Goal: Contribute content

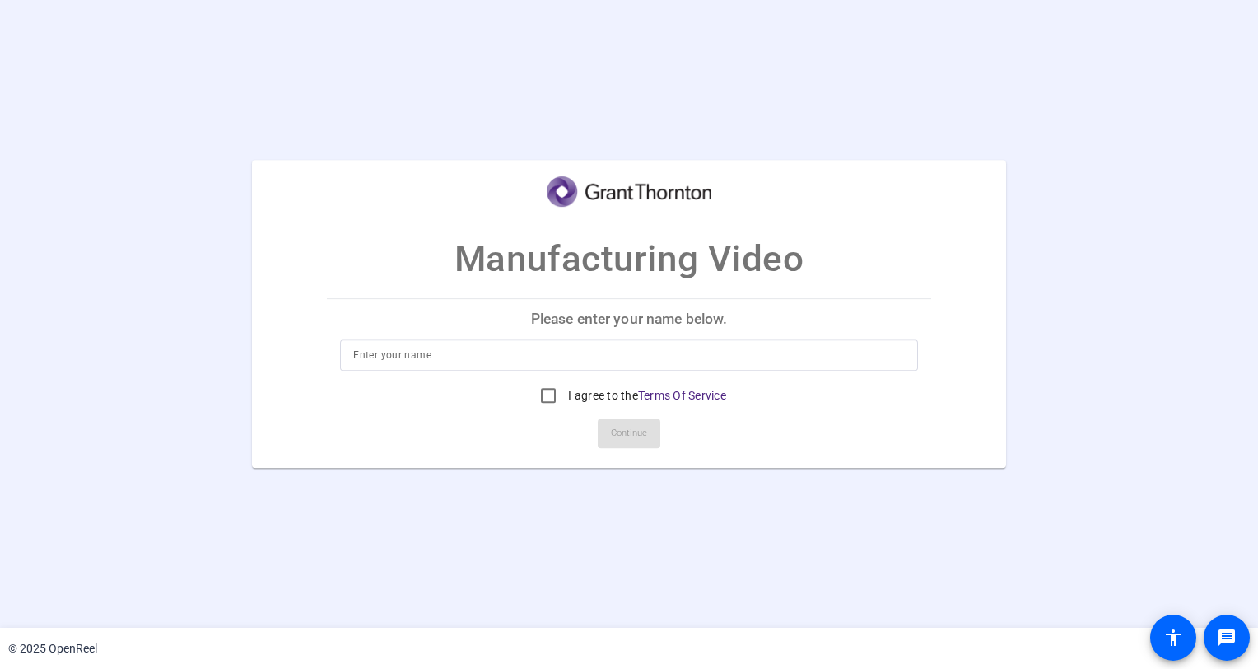
click at [553, 356] on input at bounding box center [628, 355] width 551 height 20
type input "[PERSON_NAME]"
click at [543, 394] on input "I agree to the Terms Of Service" at bounding box center [548, 395] width 33 height 33
checkbox input "true"
click at [631, 435] on span "Continue" at bounding box center [629, 433] width 36 height 25
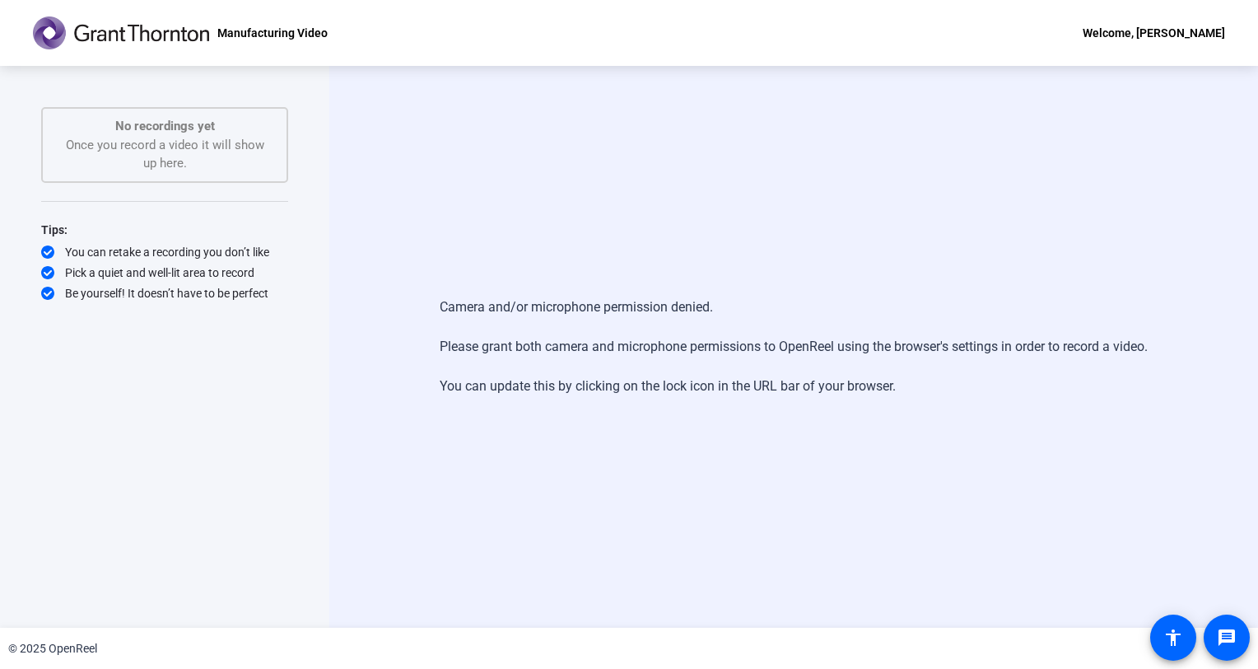
drag, startPoint x: 438, startPoint y: 388, endPoint x: 894, endPoint y: 380, distance: 456.3
click at [894, 380] on div "Camera and/or microphone permission denied. Please grant both camera and microp…" at bounding box center [794, 347] width 708 height 132
click at [178, 145] on div "No recordings yet Once you record a video it will show up here." at bounding box center [164, 145] width 211 height 56
click at [586, 281] on div "Camera and/or microphone permission denied. Please grant both camera and microp…" at bounding box center [794, 347] width 708 height 132
click at [595, 298] on div "Camera and/or microphone permission denied. Please grant both camera and microp…" at bounding box center [794, 347] width 708 height 132
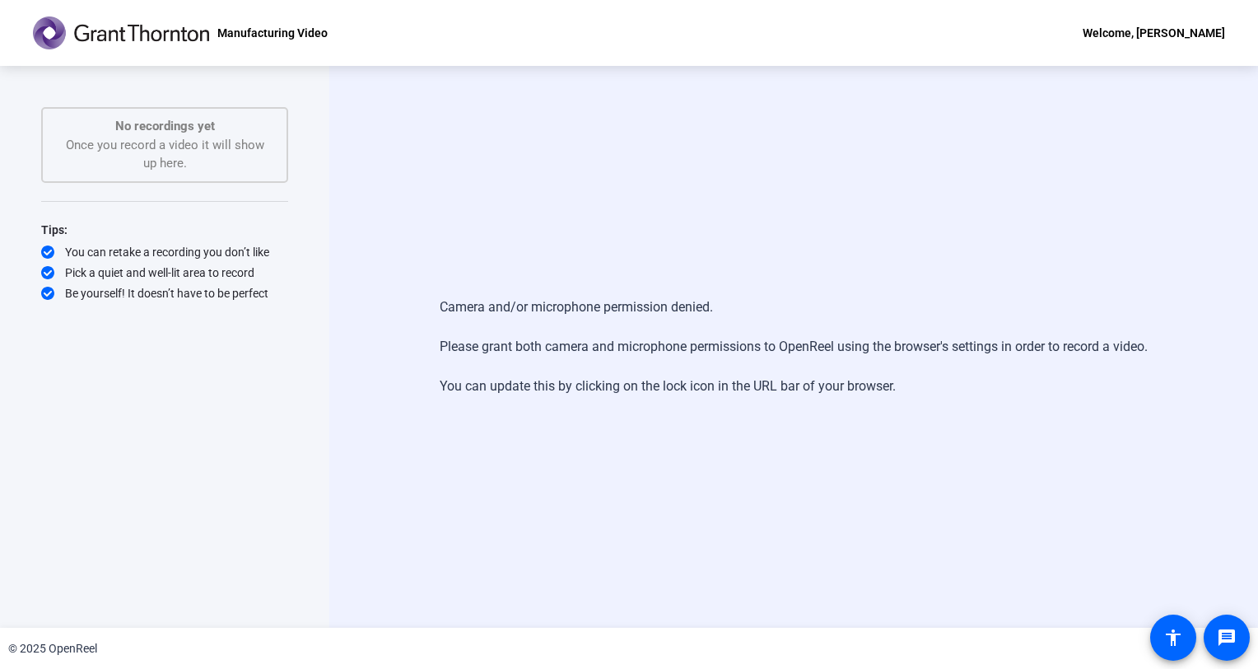
click at [559, 137] on div "Camera and/or microphone permission denied. Please grant both camera and microp…" at bounding box center [793, 347] width 929 height 562
click at [534, 214] on div "Camera and/or microphone permission denied. Please grant both camera and microp…" at bounding box center [793, 347] width 929 height 562
click at [1172, 33] on div "Welcome, [PERSON_NAME]" at bounding box center [1154, 33] width 142 height 20
click at [889, 217] on div at bounding box center [629, 334] width 1258 height 669
